Goal: Task Accomplishment & Management: Use online tool/utility

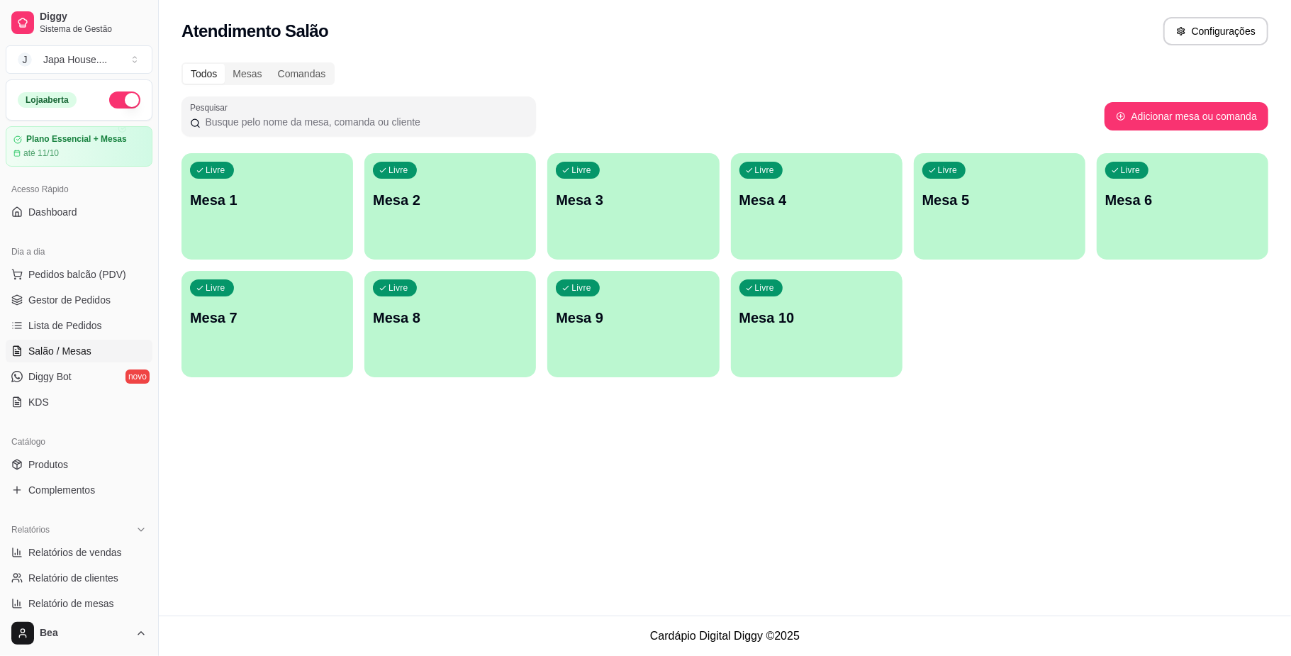
click at [296, 194] on p "Mesa 1" at bounding box center [267, 200] width 155 height 20
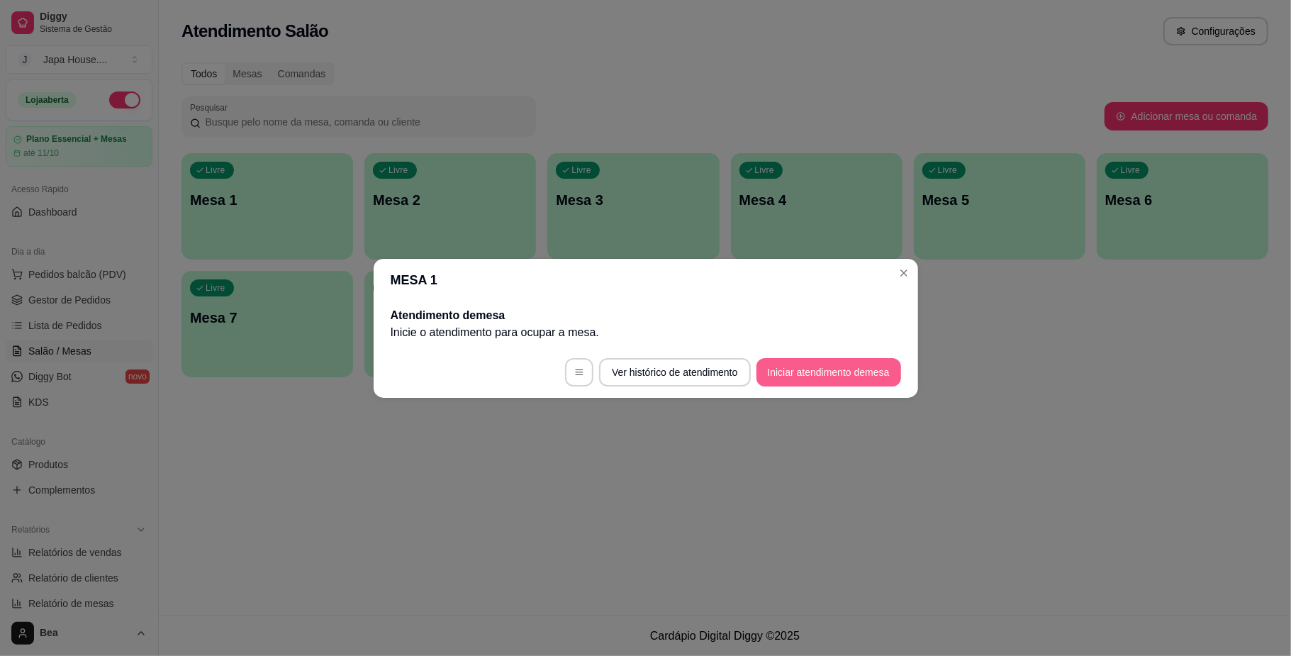
click at [857, 374] on button "Iniciar atendimento de mesa" at bounding box center [828, 372] width 145 height 28
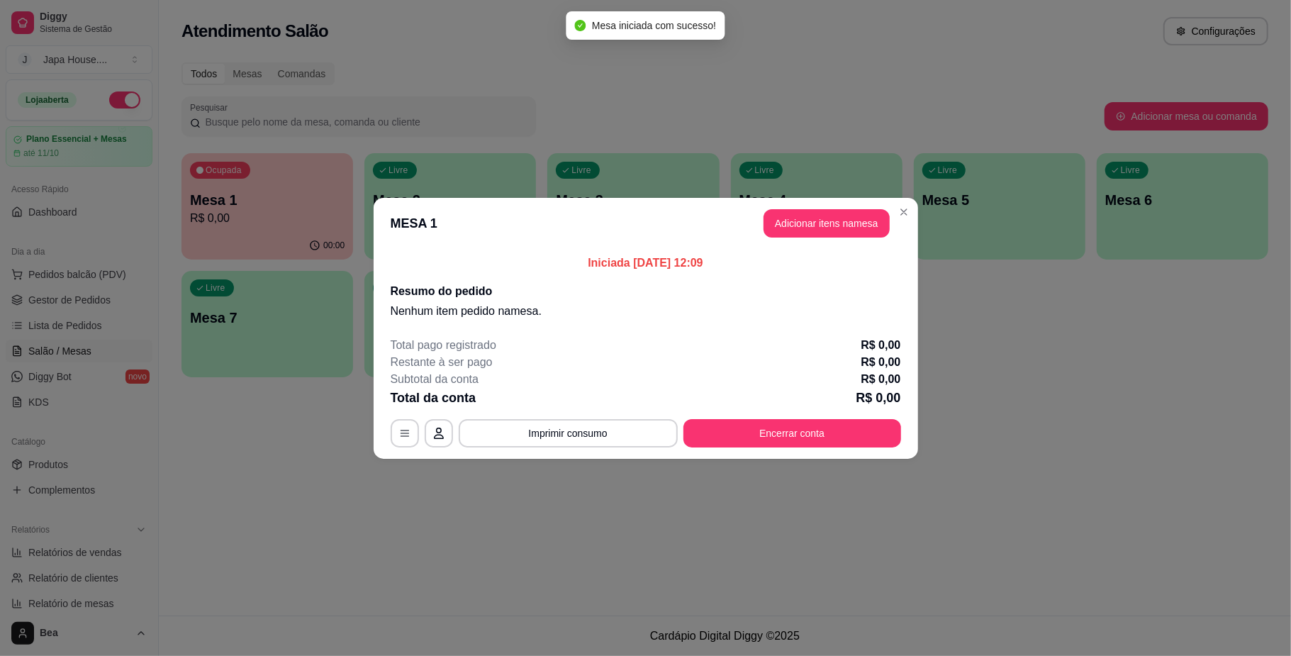
click at [815, 227] on button "Adicionar itens na mesa" at bounding box center [826, 223] width 126 height 28
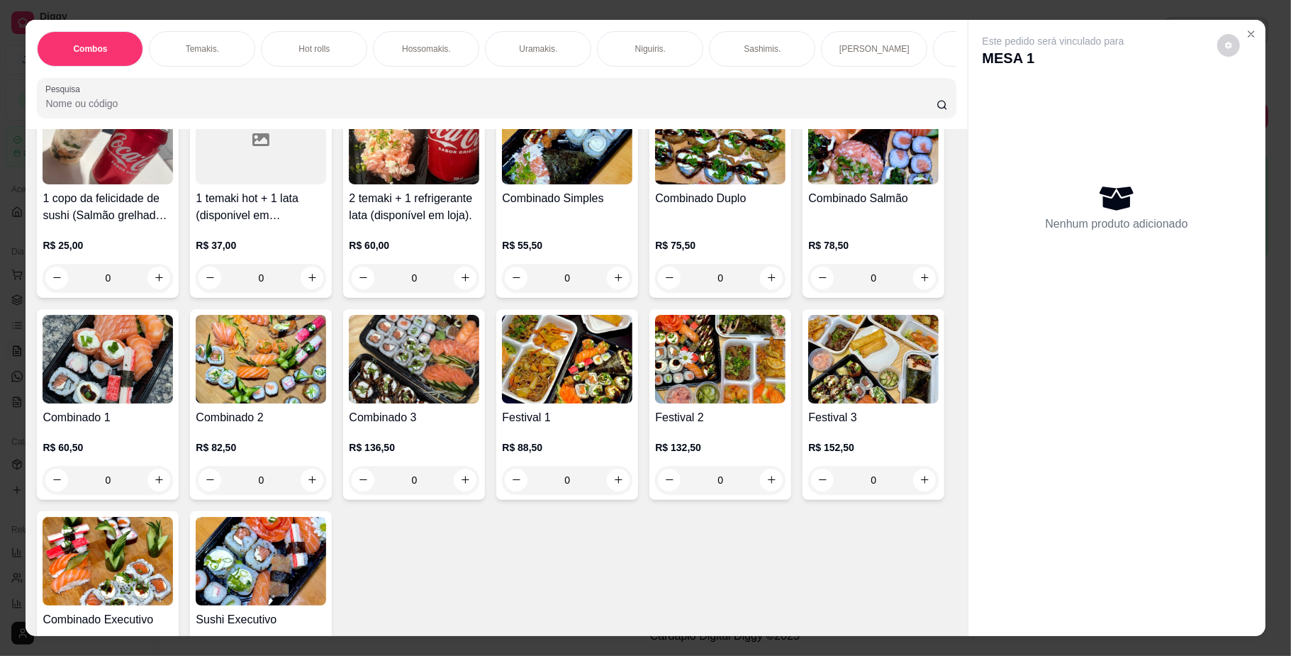
scroll to position [111, 0]
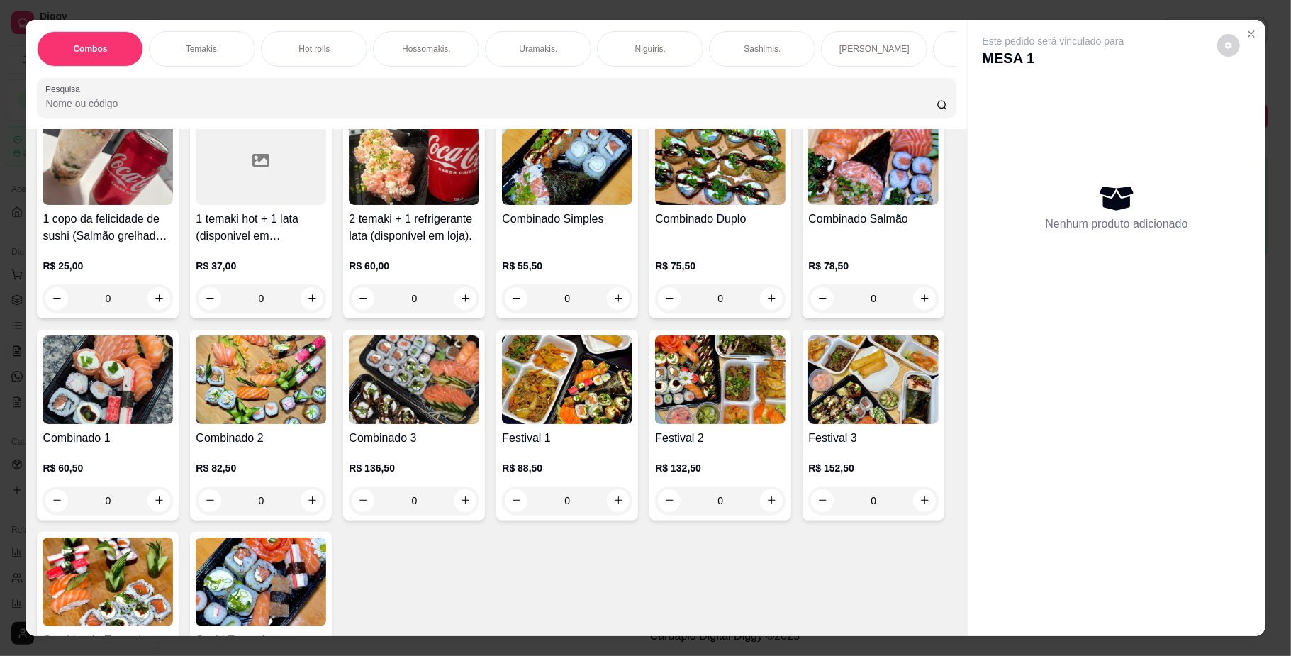
click at [615, 310] on div "0" at bounding box center [567, 298] width 130 height 28
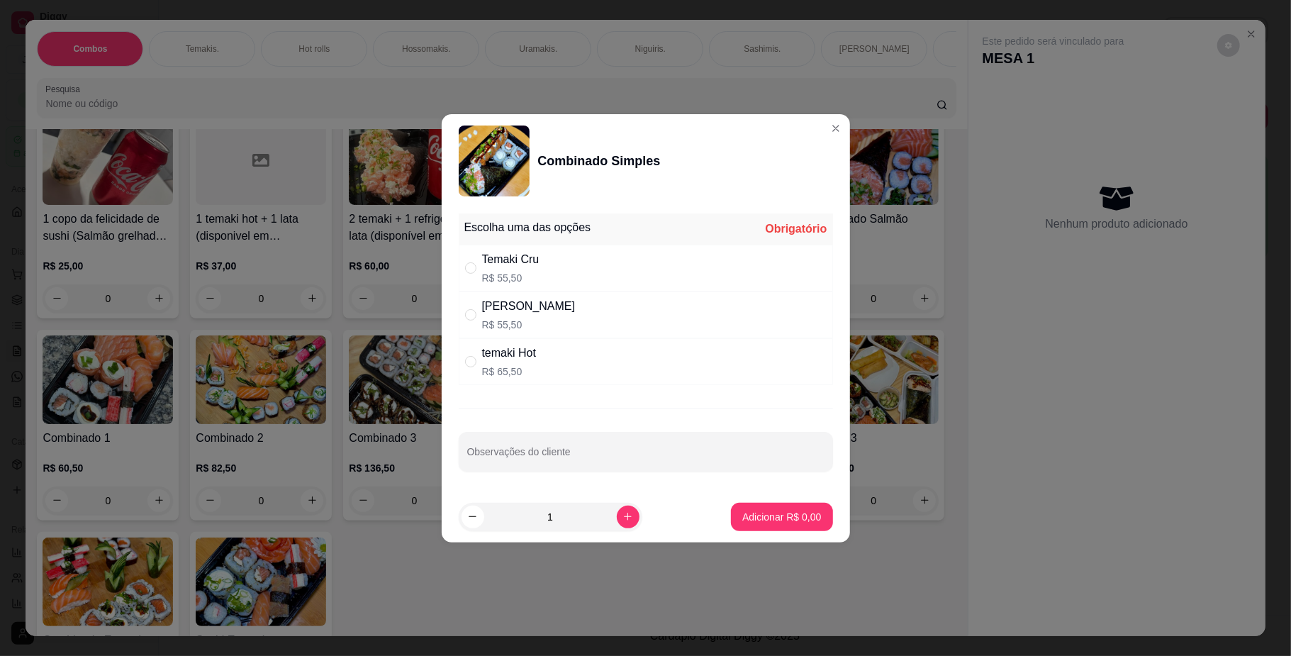
click at [687, 256] on div "Temaki Cru R$ 55,50" at bounding box center [646, 268] width 374 height 47
radio input "true"
click at [785, 511] on p "Adicionar R$ 55,50" at bounding box center [779, 517] width 84 height 14
type input "1"
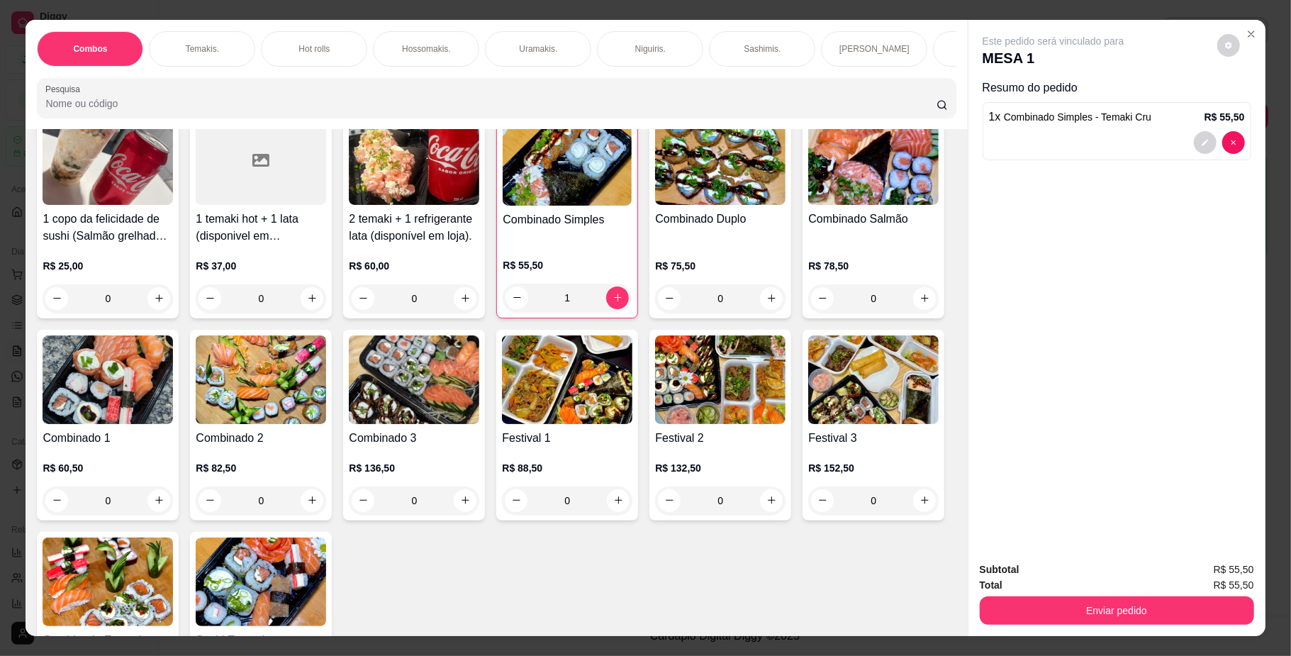
scroll to position [0, 804]
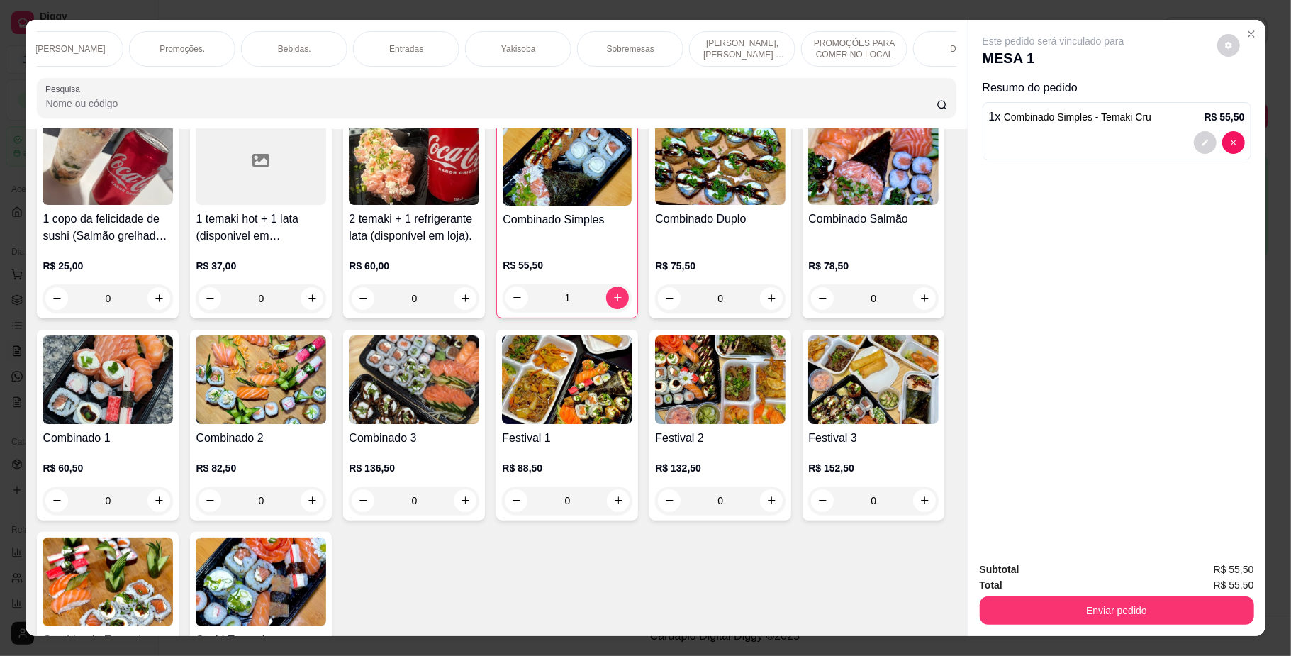
click at [278, 47] on p "Bebidas." at bounding box center [294, 48] width 33 height 11
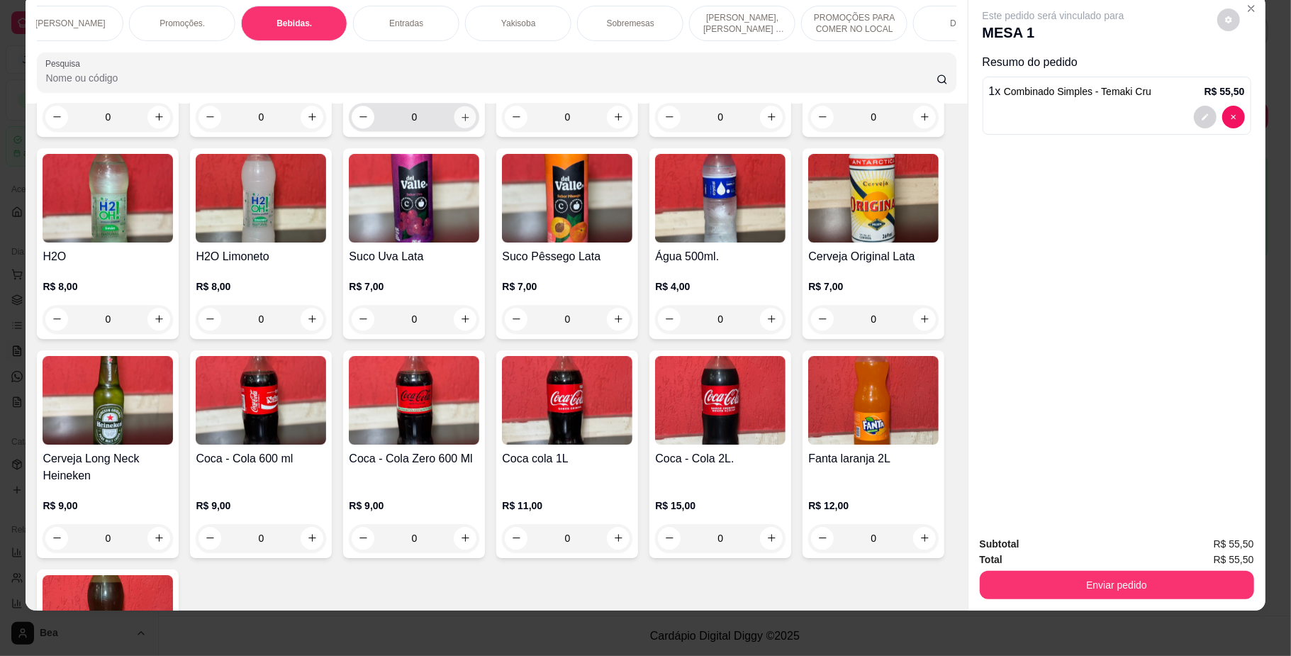
click at [463, 122] on icon "increase-product-quantity" at bounding box center [465, 116] width 11 height 11
type input "1"
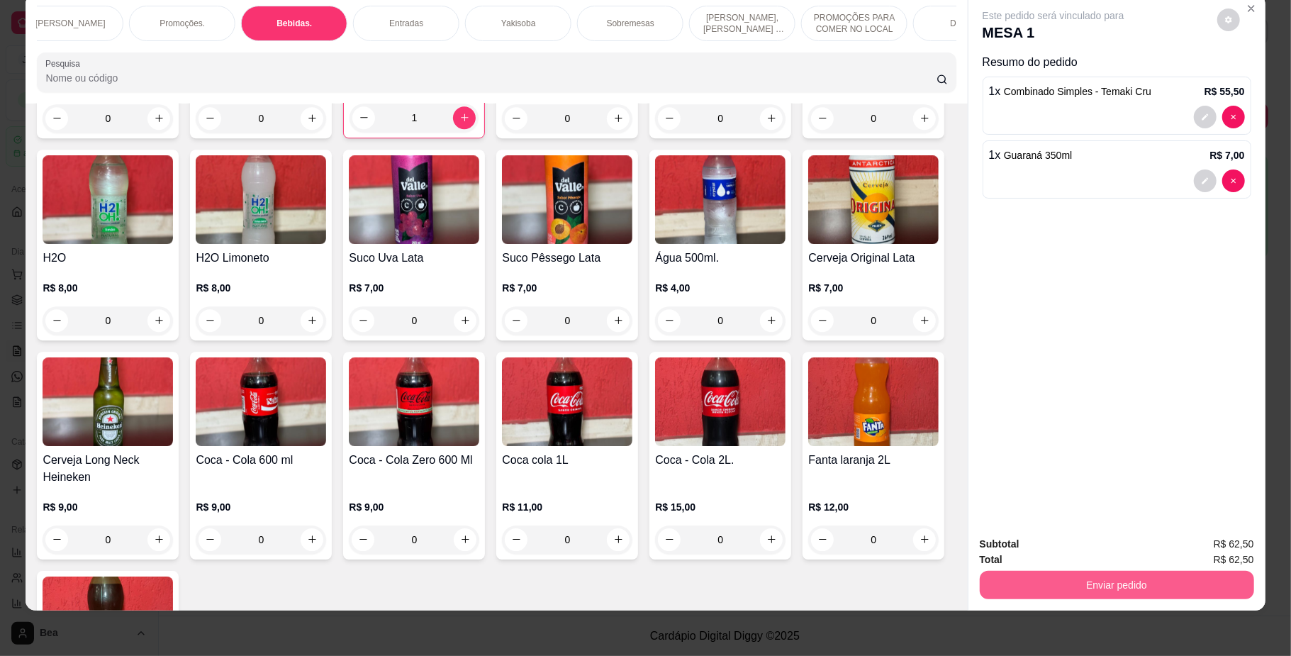
click at [1175, 587] on button "Enviar pedido" at bounding box center [1117, 585] width 274 height 28
click at [1144, 556] on button "Registrar cliente" at bounding box center [1121, 550] width 94 height 27
click at [1124, 580] on button "Enviar pedido" at bounding box center [1117, 585] width 274 height 28
click at [1209, 556] on button "Enviar pedido" at bounding box center [1215, 550] width 80 height 27
